Goal: Transaction & Acquisition: Purchase product/service

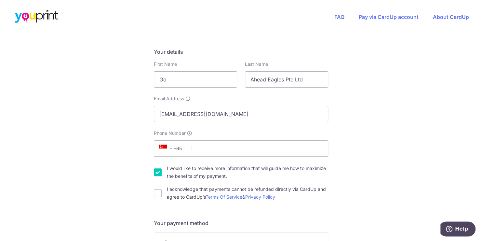
scroll to position [130, 0]
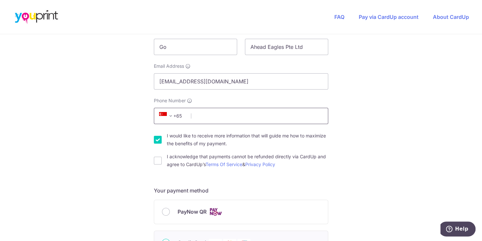
click at [208, 116] on input "Phone Number" at bounding box center [241, 116] width 174 height 16
click at [189, 116] on input "Phone Number" at bounding box center [241, 116] width 174 height 16
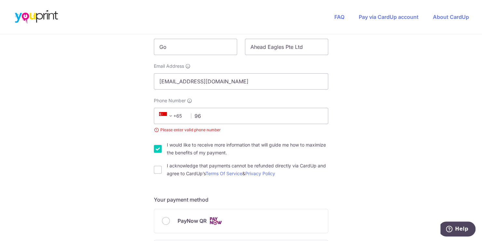
click at [371, 131] on div "You are paying Youprint Productions Pte Ltd Youprint Productions Pte Ltd uses C…" at bounding box center [241, 225] width 482 height 643
click at [215, 115] on input "96" at bounding box center [241, 116] width 174 height 16
type input "96706995"
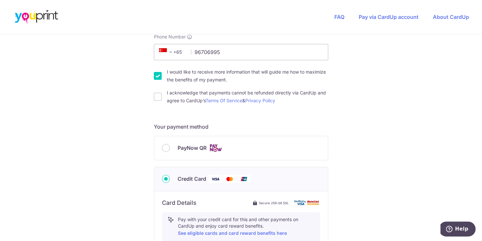
scroll to position [195, 0]
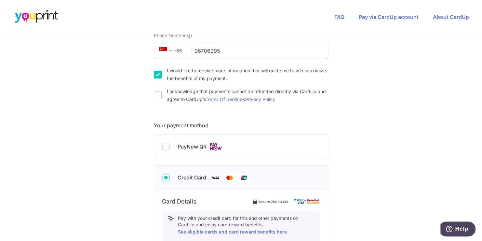
click at [154, 75] on input "I would like to receive more information that will guide me how to maximize the…" at bounding box center [158, 75] width 8 height 8
checkbox input "false"
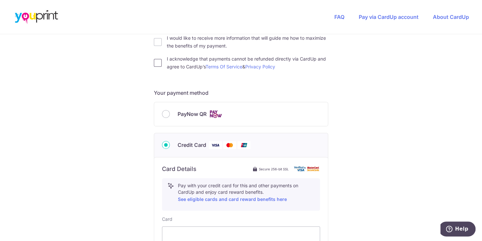
click at [154, 63] on input "I acknowledge that payments cannot be refunded directly via CardUp and agree to…" at bounding box center [158, 63] width 8 height 8
checkbox input "true"
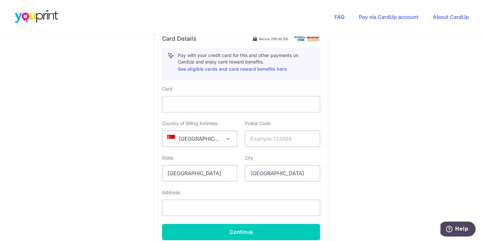
scroll to position [390, 0]
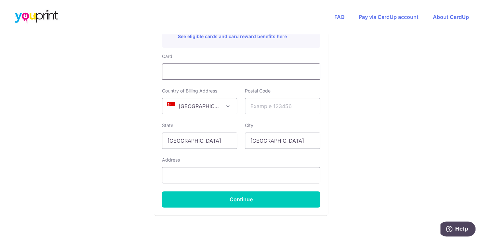
click at [189, 68] on iframe at bounding box center [240, 72] width 147 height 8
click at [258, 103] on input "text" at bounding box center [282, 106] width 75 height 16
type input "169874"
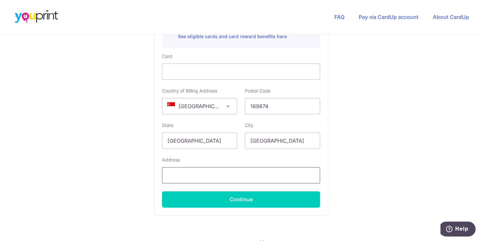
click at [202, 178] on input "text" at bounding box center [241, 175] width 158 height 16
type input "[STREET_ADDRESS][PERSON_NAME]"
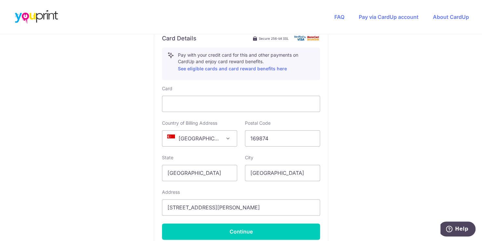
scroll to position [323, 0]
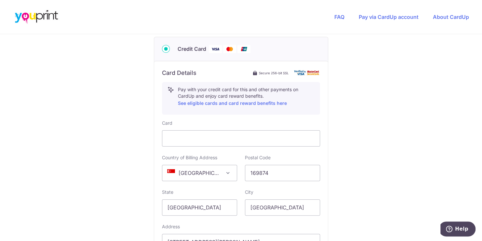
click at [367, 177] on div "You are paying Youprint Productions Pte Ltd Youprint Productions Pte Ltd uses C…" at bounding box center [241, 28] width 482 height 634
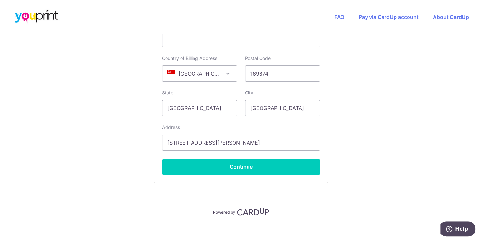
scroll to position [427, 0]
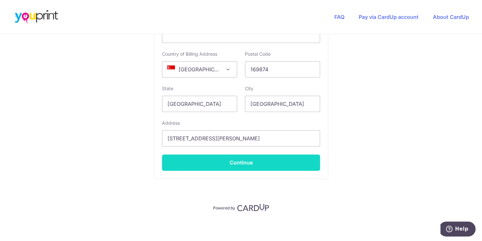
click at [236, 161] on button "Continue" at bounding box center [241, 162] width 158 height 16
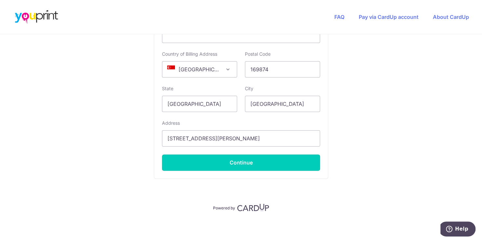
type input "**** 0070"
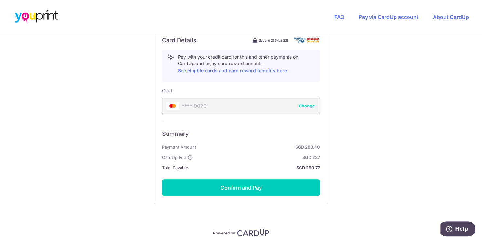
scroll to position [381, 0]
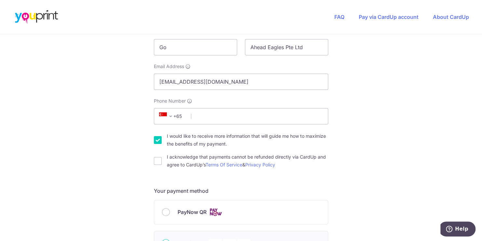
scroll to position [130, 0]
click at [195, 114] on input "Phone Number" at bounding box center [241, 116] width 174 height 16
type input "96706995"
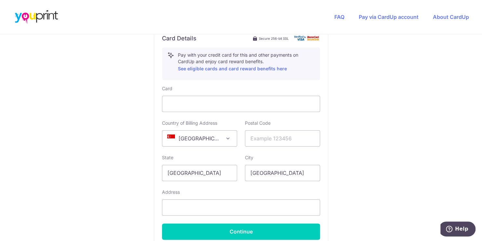
scroll to position [358, 0]
click at [260, 138] on input "text" at bounding box center [282, 138] width 75 height 16
click at [275, 137] on input "text" at bounding box center [282, 138] width 75 height 16
type input "169874"
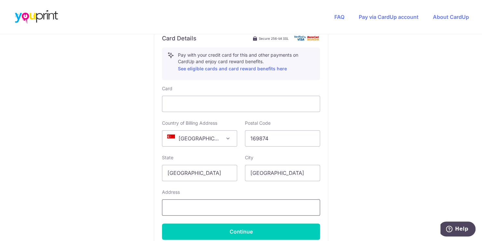
click at [213, 204] on input "text" at bounding box center [241, 207] width 158 height 16
type input "[STREET_ADDRESS][PERSON_NAME]"
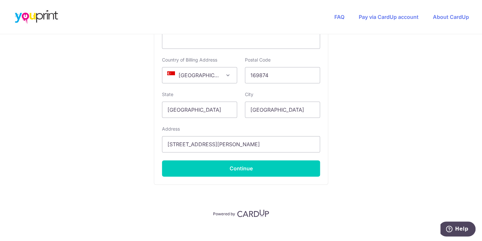
scroll to position [427, 0]
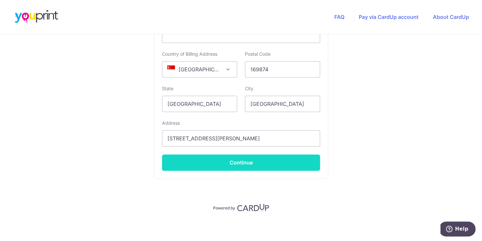
click at [247, 163] on button "Continue" at bounding box center [241, 162] width 158 height 16
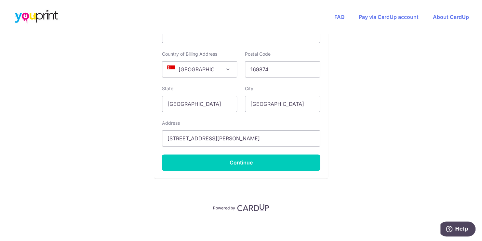
scroll to position [153, 0]
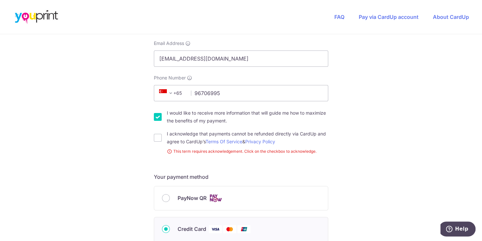
click at [157, 116] on input "I would like to receive more information that will guide me how to maximize the…" at bounding box center [158, 117] width 8 height 8
checkbox input "false"
click at [158, 138] on input "I acknowledge that payments cannot be refunded directly via CardUp and agree to…" at bounding box center [158, 138] width 8 height 8
checkbox input "true"
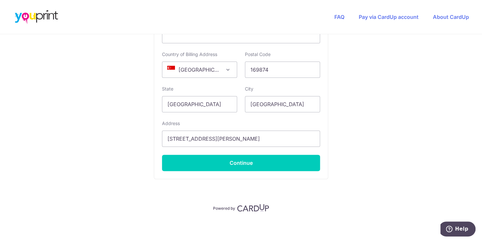
scroll to position [427, 0]
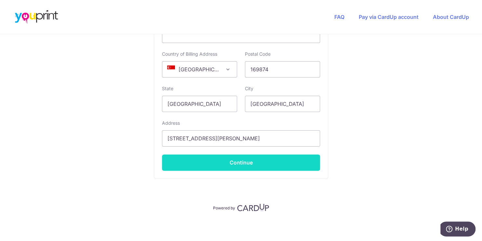
click at [254, 163] on button "Continue" at bounding box center [241, 162] width 158 height 16
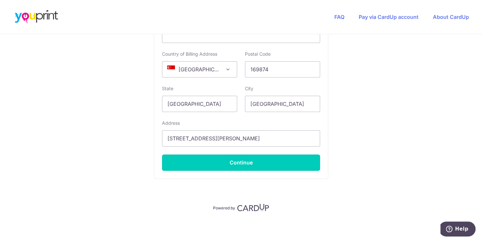
type input "**** 0070"
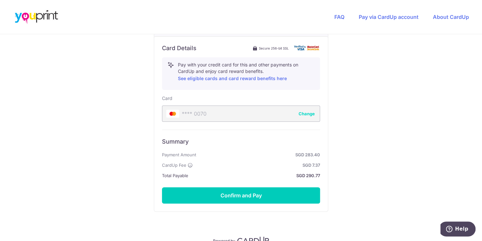
scroll to position [381, 0]
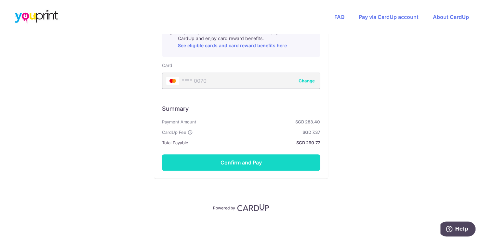
click at [241, 164] on button "Confirm and Pay" at bounding box center [241, 162] width 158 height 16
